Goal: Transaction & Acquisition: Purchase product/service

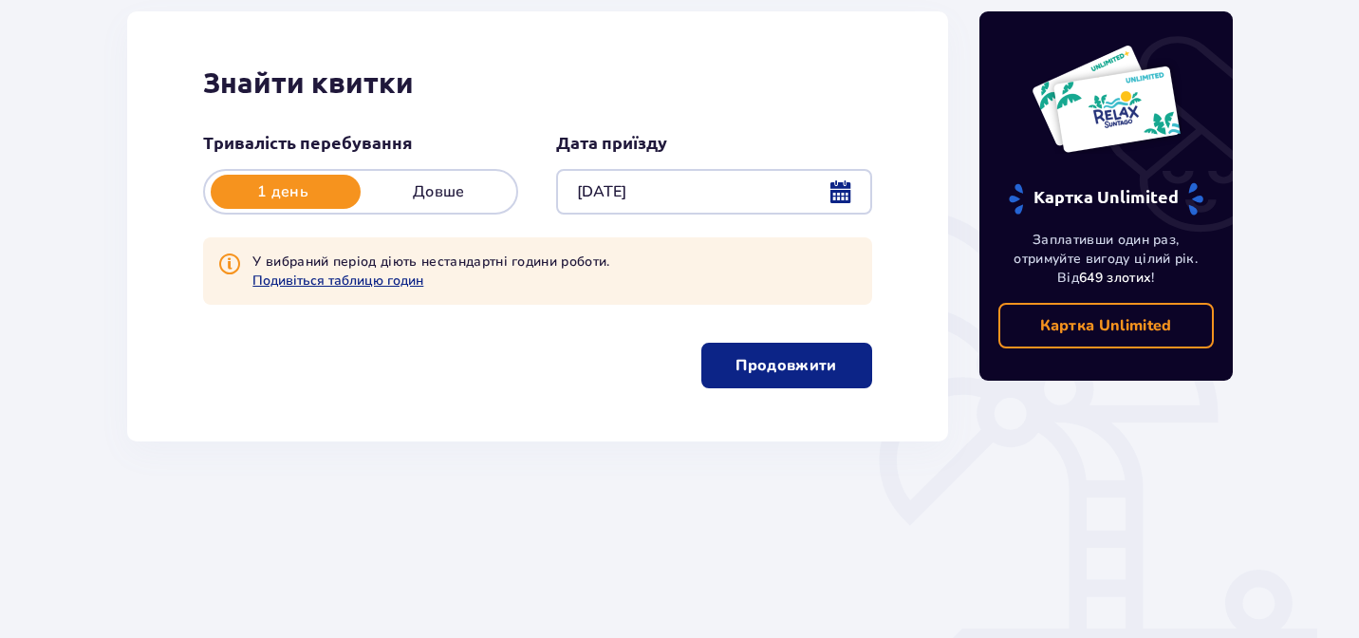
scroll to position [257, 0]
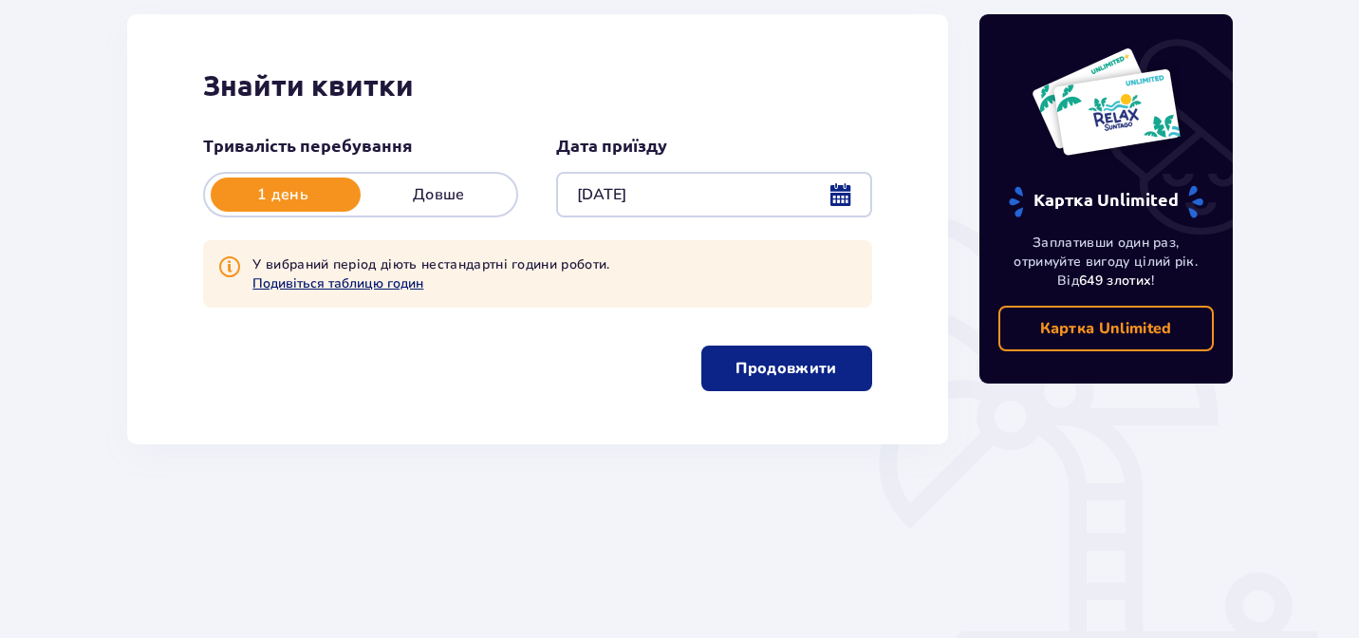
click at [324, 284] on button "Подивіться таблицю годин" at bounding box center [337, 283] width 171 height 18
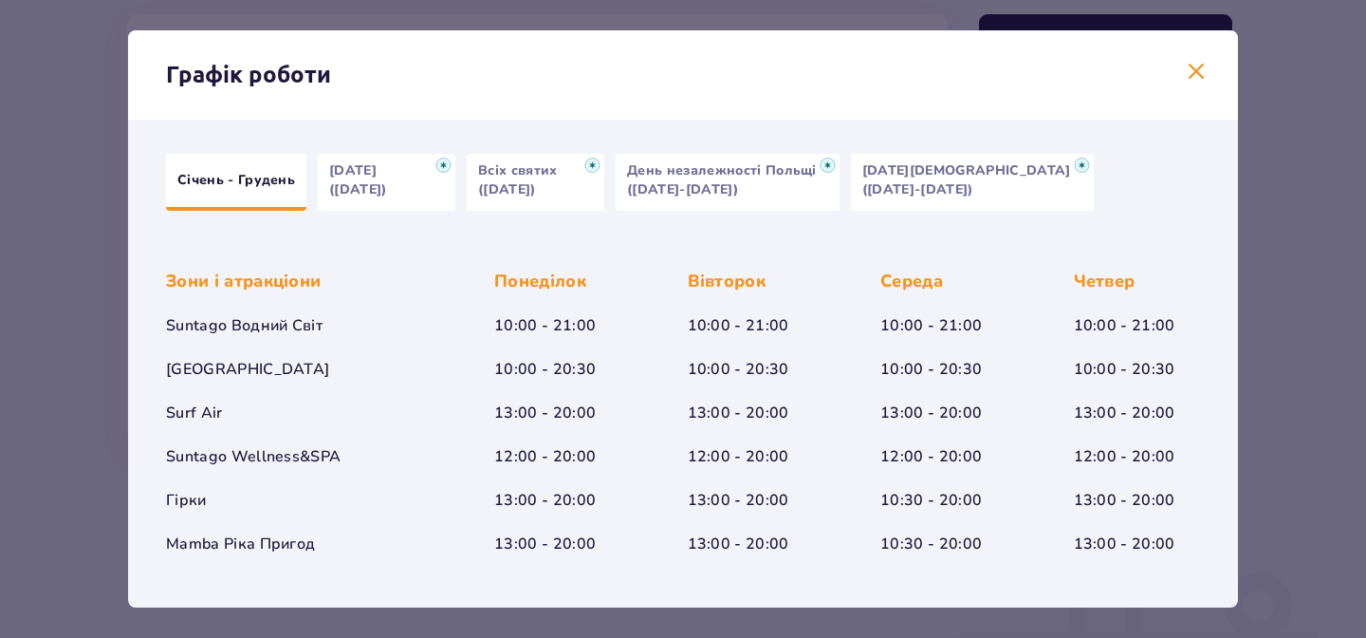
click at [1183, 44] on div "Графік роботи" at bounding box center [683, 74] width 1110 height 89
click at [1185, 63] on span at bounding box center [1196, 72] width 23 height 23
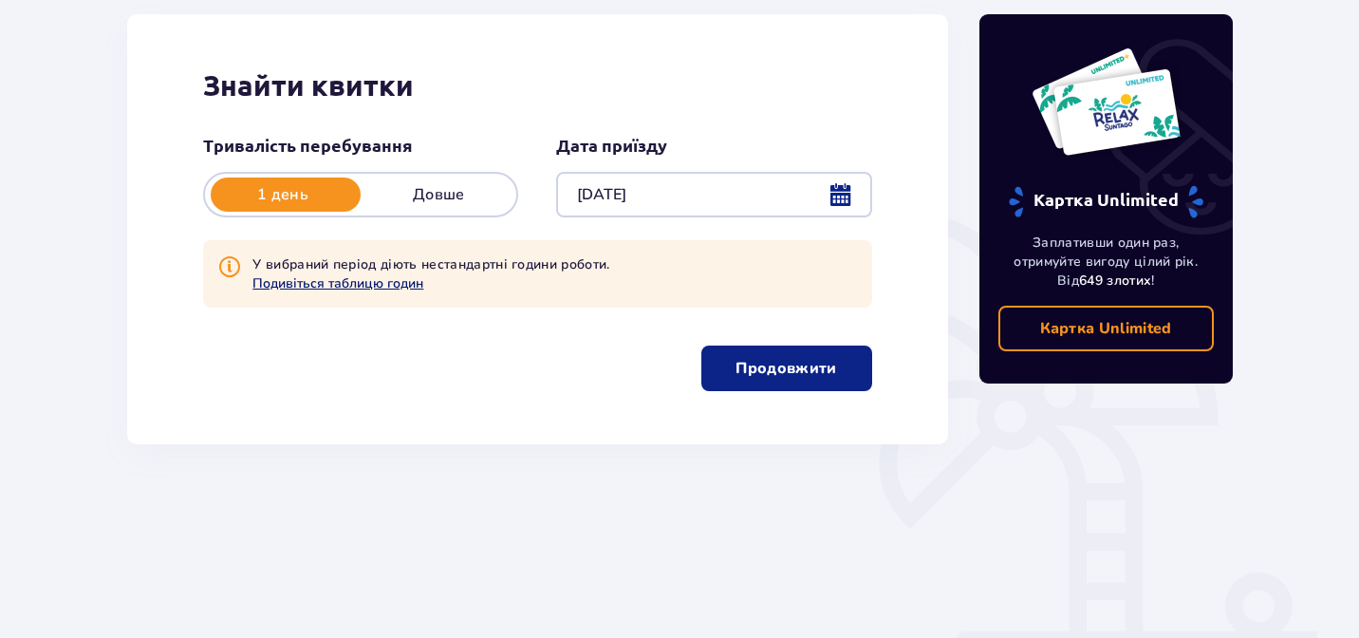
click at [406, 287] on button "Подивіться таблицю годин" at bounding box center [337, 283] width 171 height 18
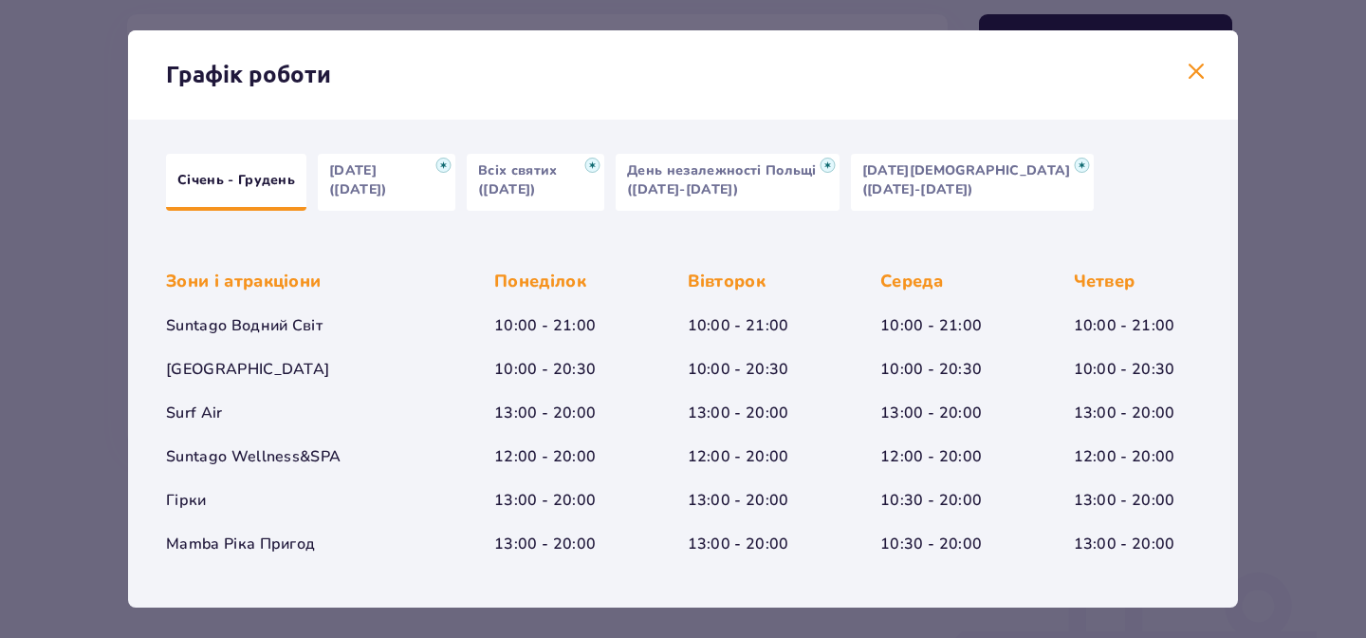
click at [1326, 350] on div "Графік роботи Січень - Грудень [DATE] ([DATE]) Всіх святих ([DATE]) День незале…" at bounding box center [683, 319] width 1366 height 638
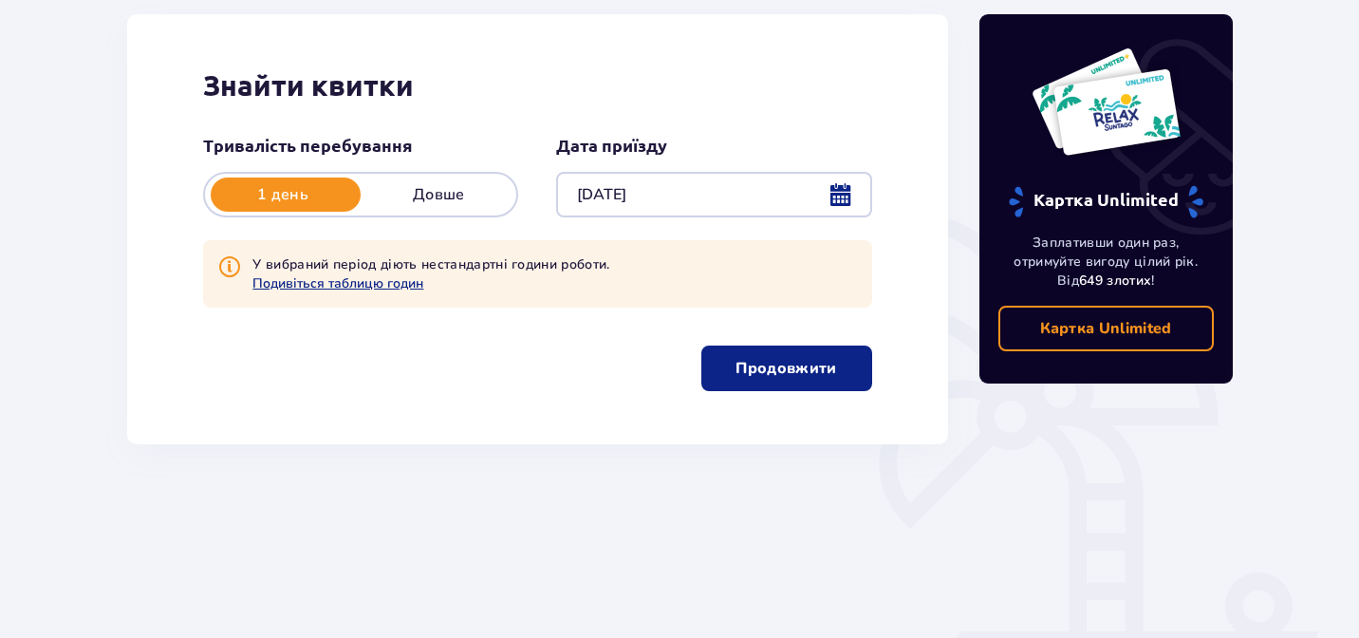
click at [761, 361] on p "Продовжити" at bounding box center [785, 368] width 101 height 21
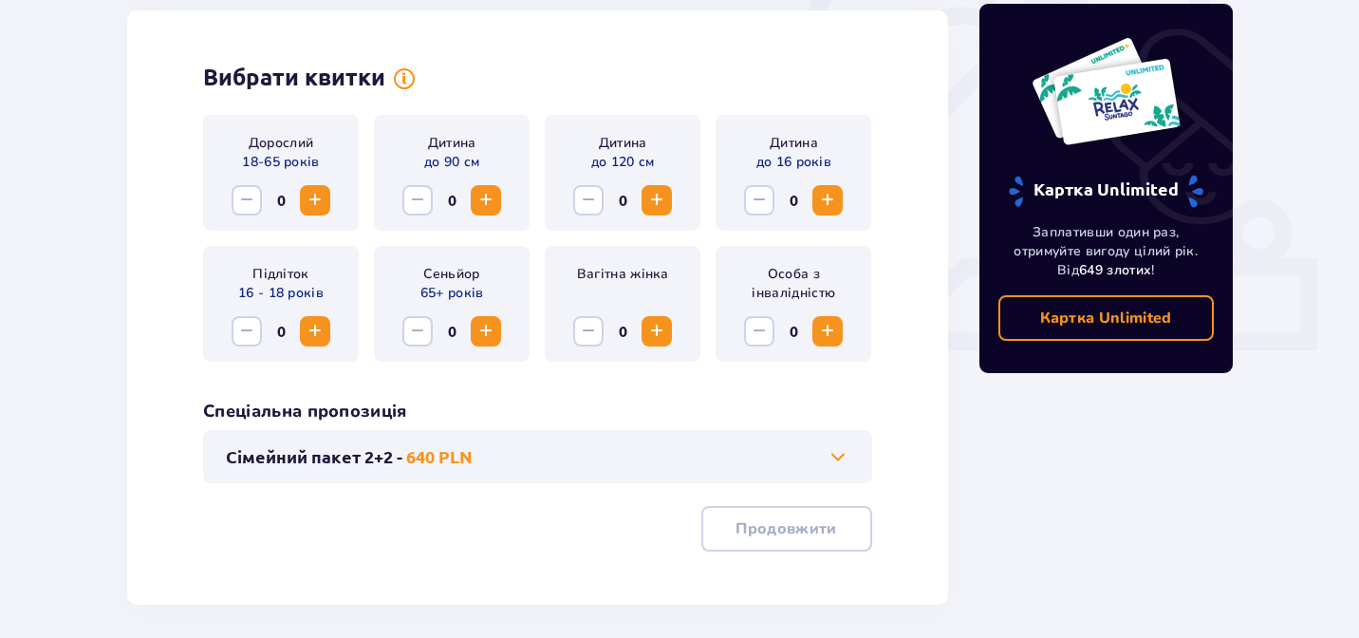
scroll to position [629, 0]
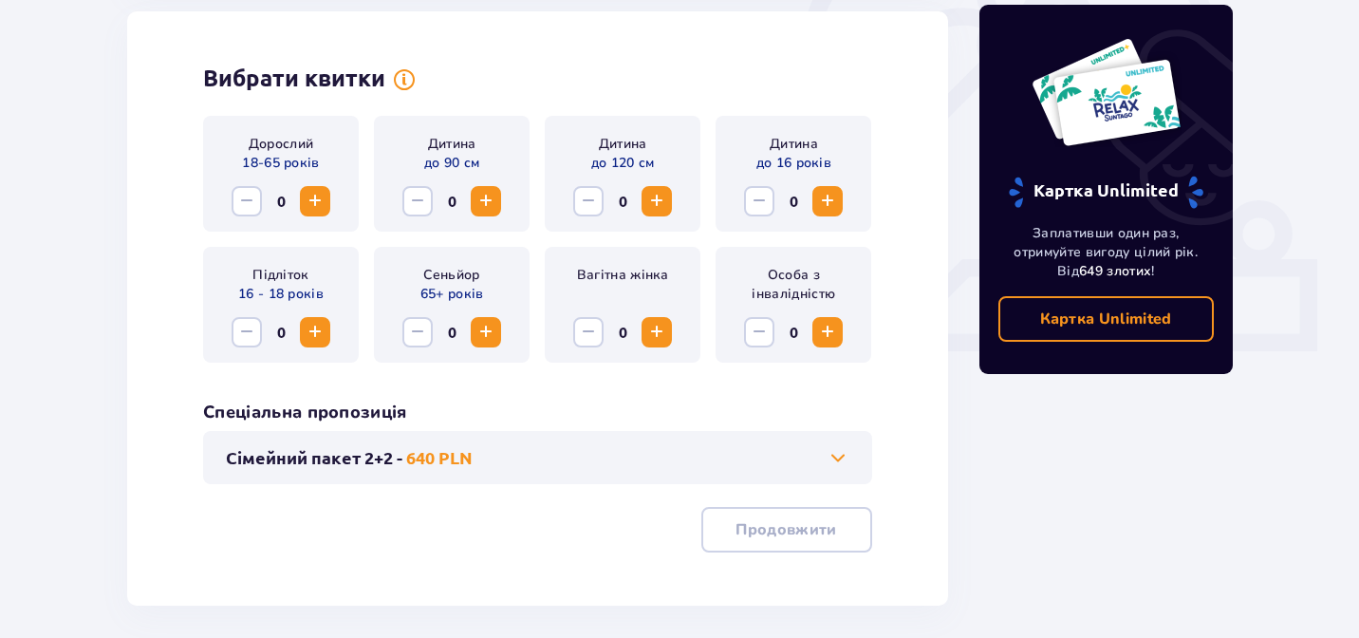
click at [307, 196] on span "Increase" at bounding box center [315, 201] width 23 height 23
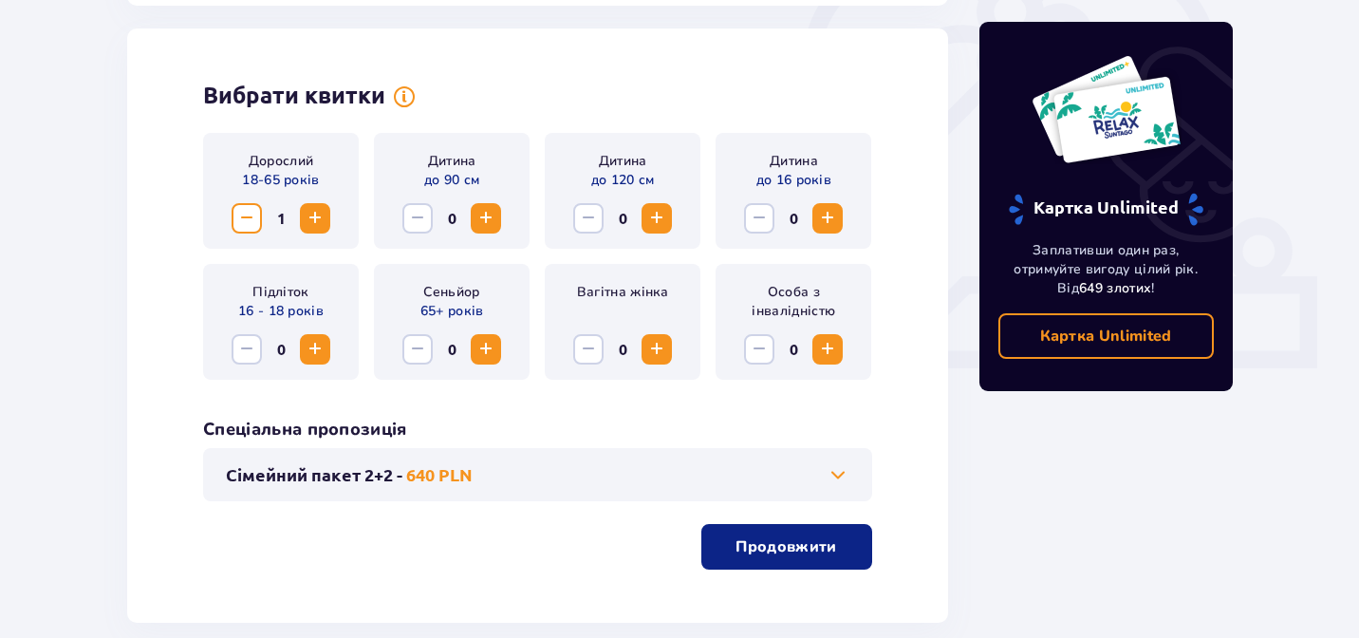
scroll to position [619, 0]
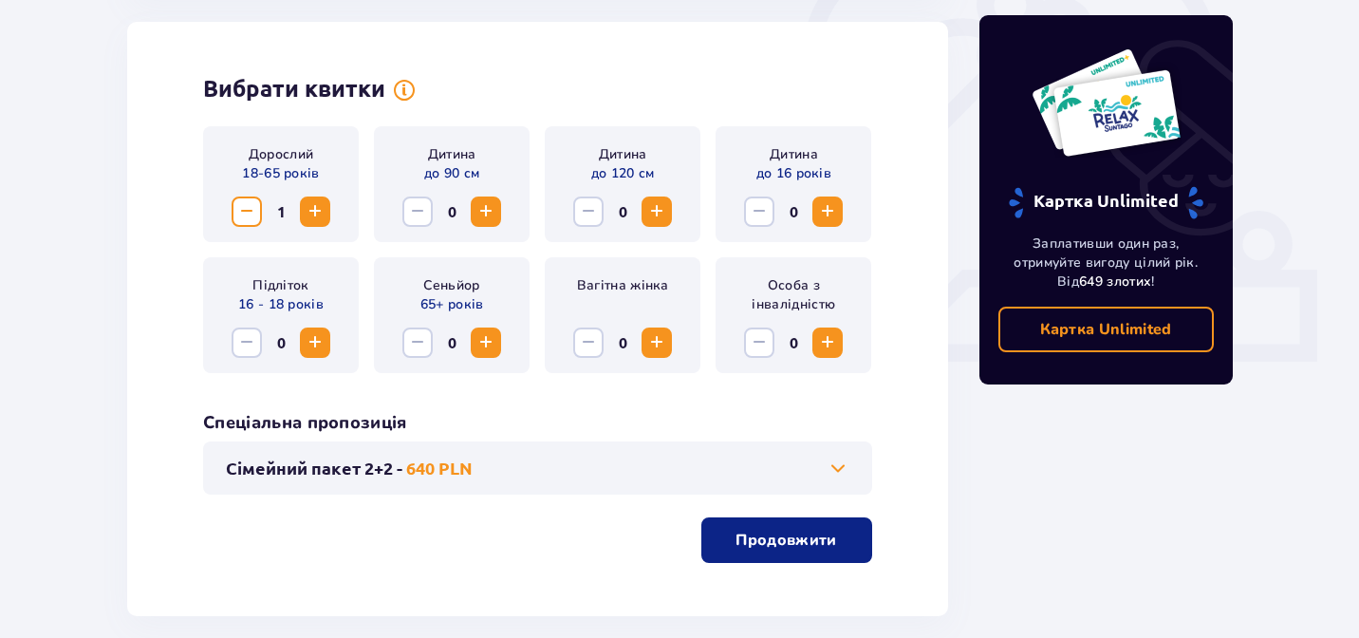
click at [735, 541] on p "Продовжити" at bounding box center [785, 539] width 101 height 21
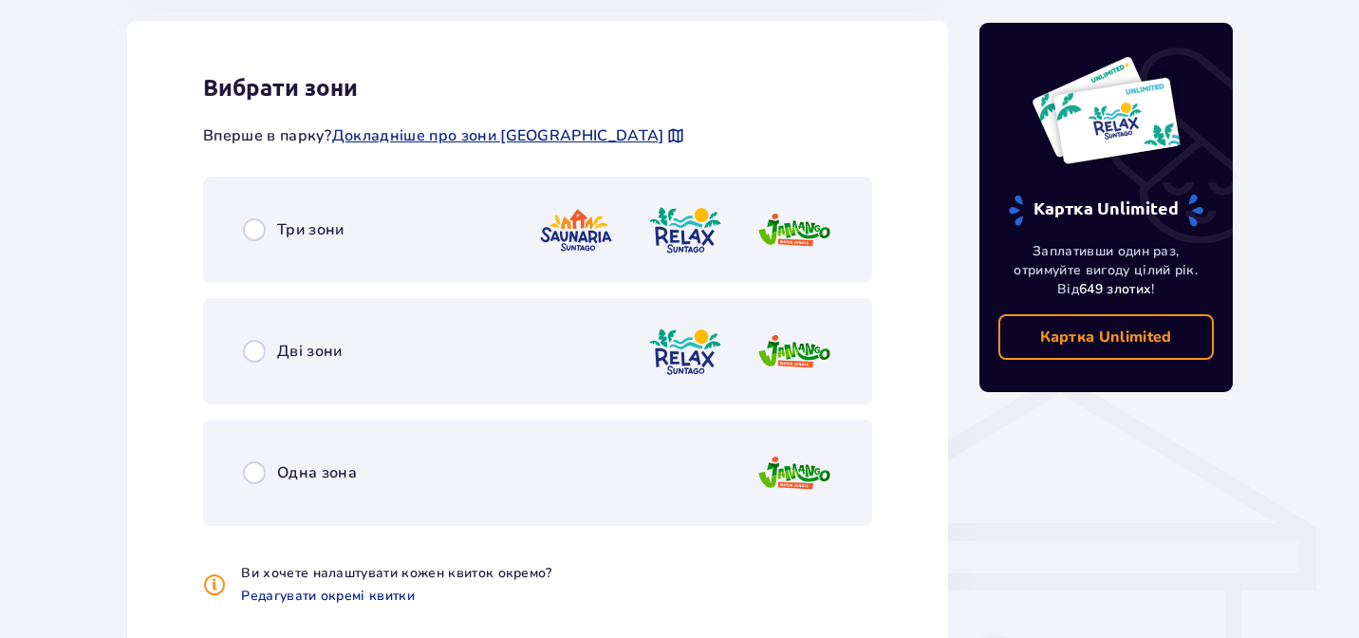
scroll to position [1170, 0]
click at [544, 261] on div "Три зони" at bounding box center [537, 228] width 669 height 106
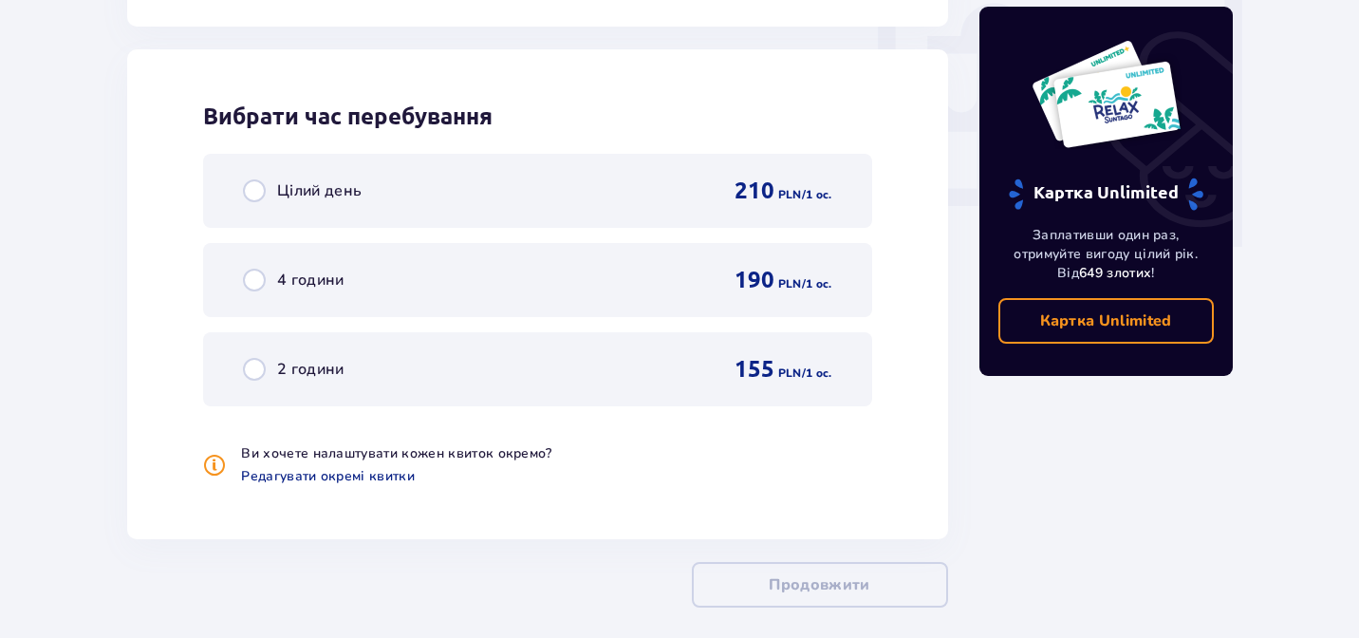
scroll to position [1799, 0]
click at [524, 209] on div "Цілий день 210 PLN / 1 oc." at bounding box center [537, 192] width 669 height 74
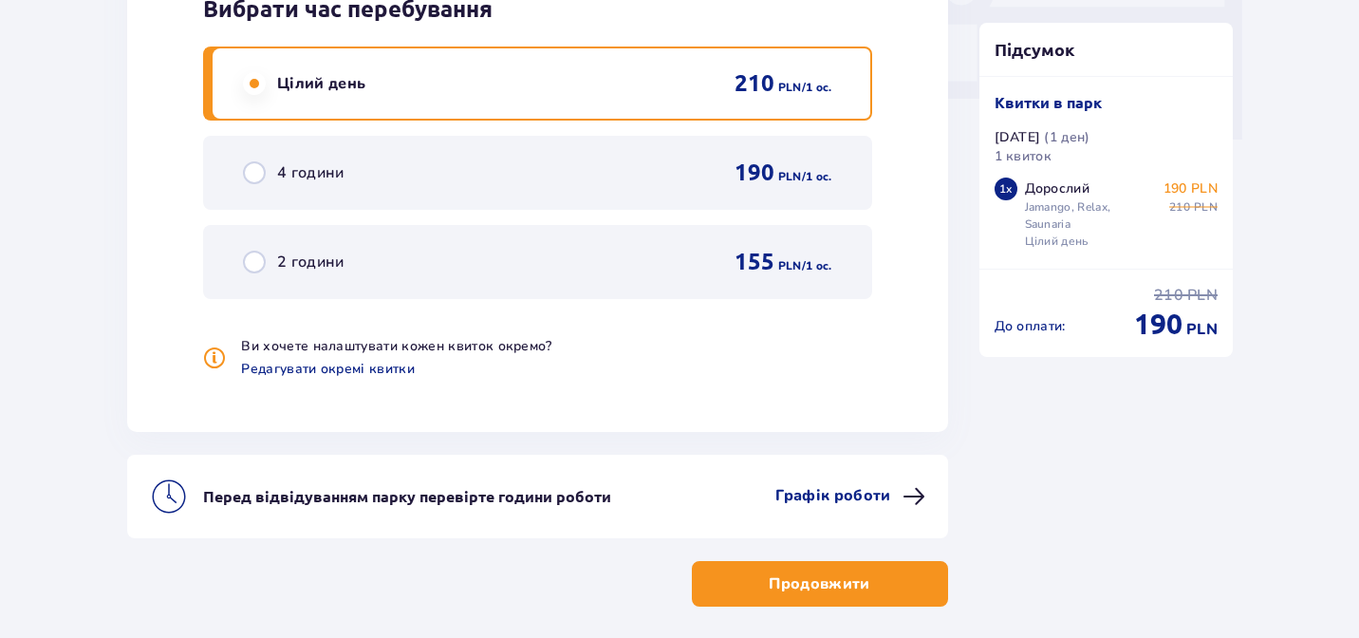
scroll to position [1868, 0]
